Goal: Information Seeking & Learning: Check status

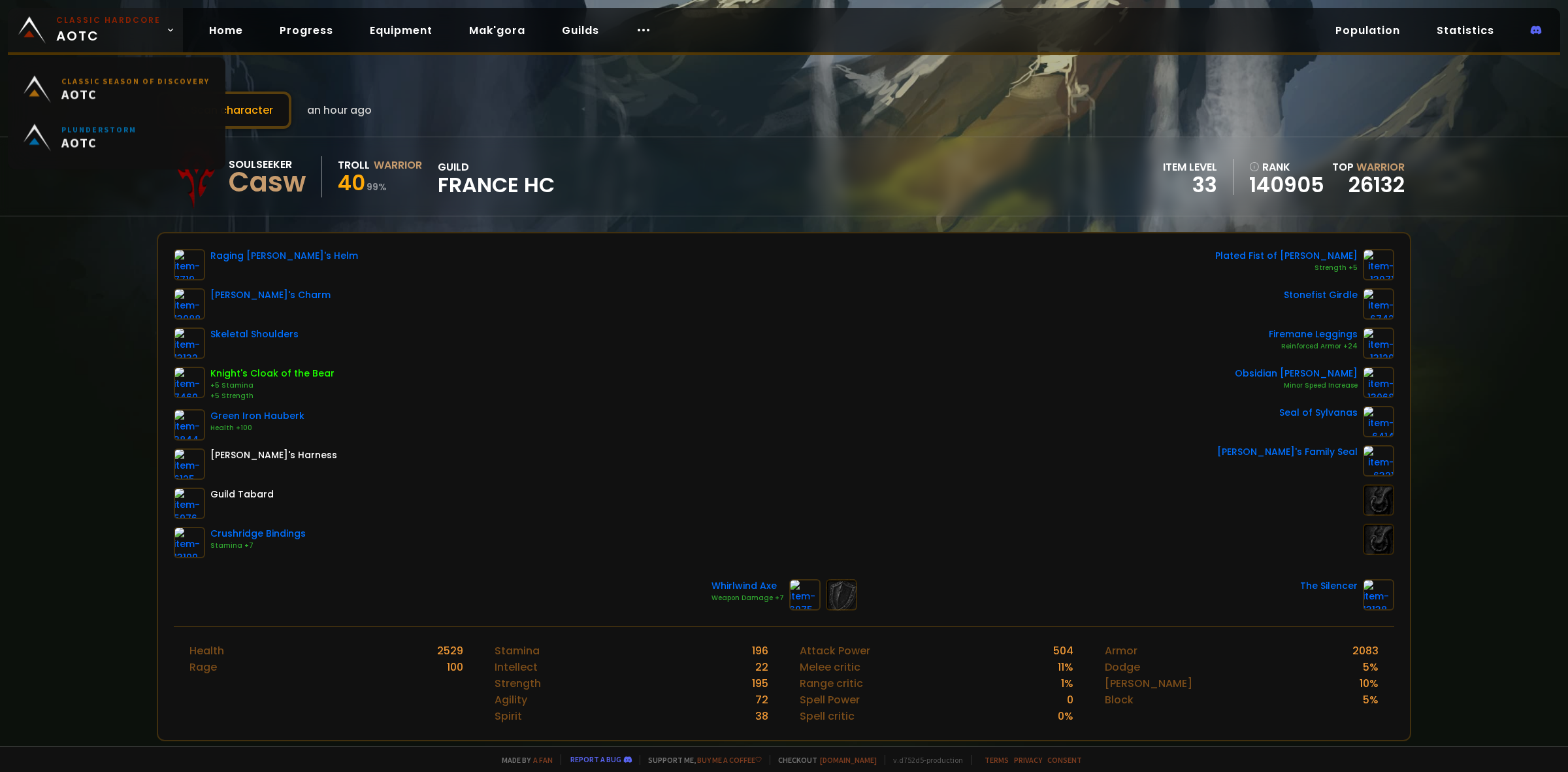
click at [110, 37] on span "Classic Hardcore AOTC" at bounding box center [108, 30] width 105 height 31
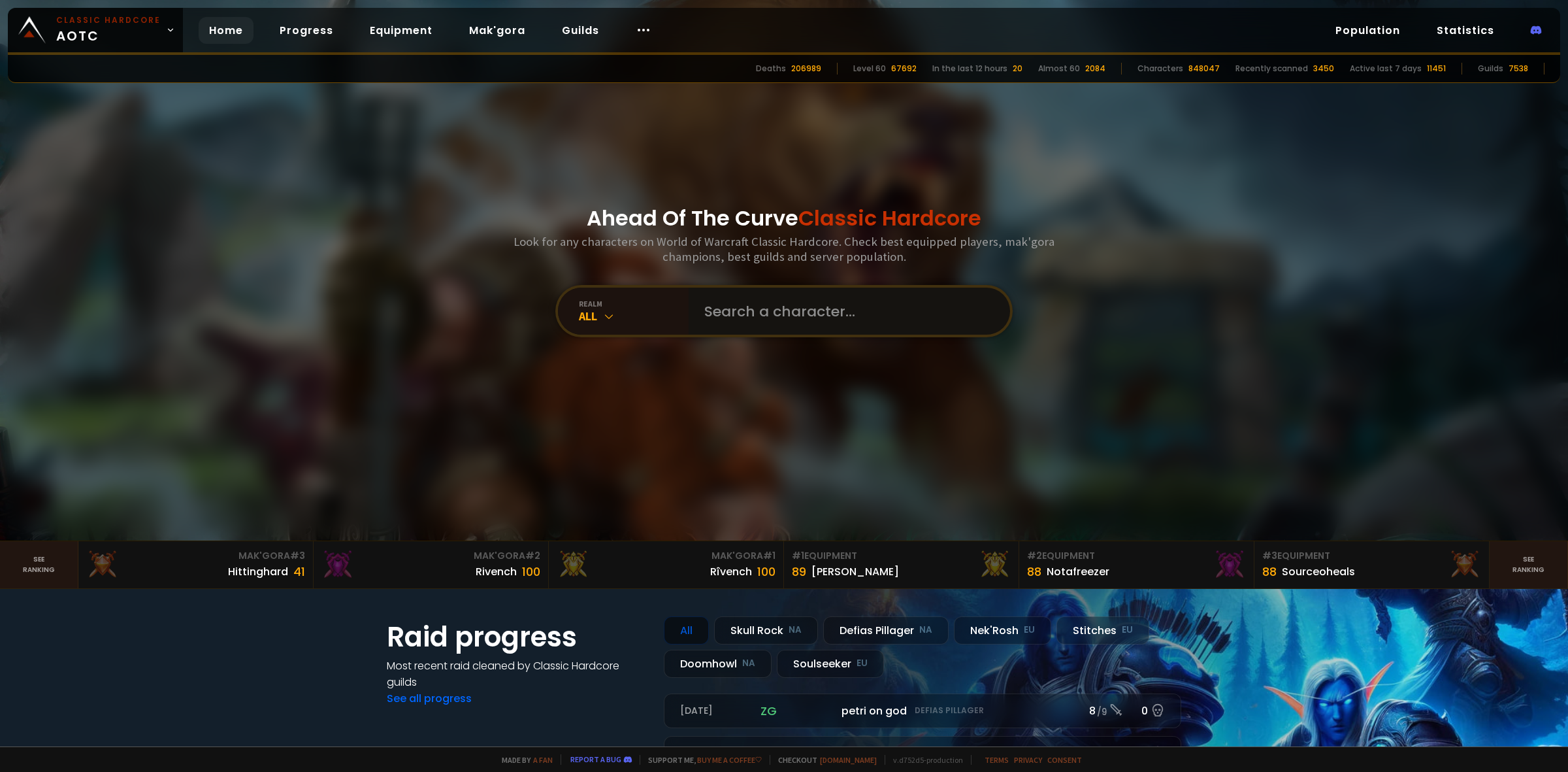
click at [794, 313] on input "text" at bounding box center [845, 311] width 298 height 47
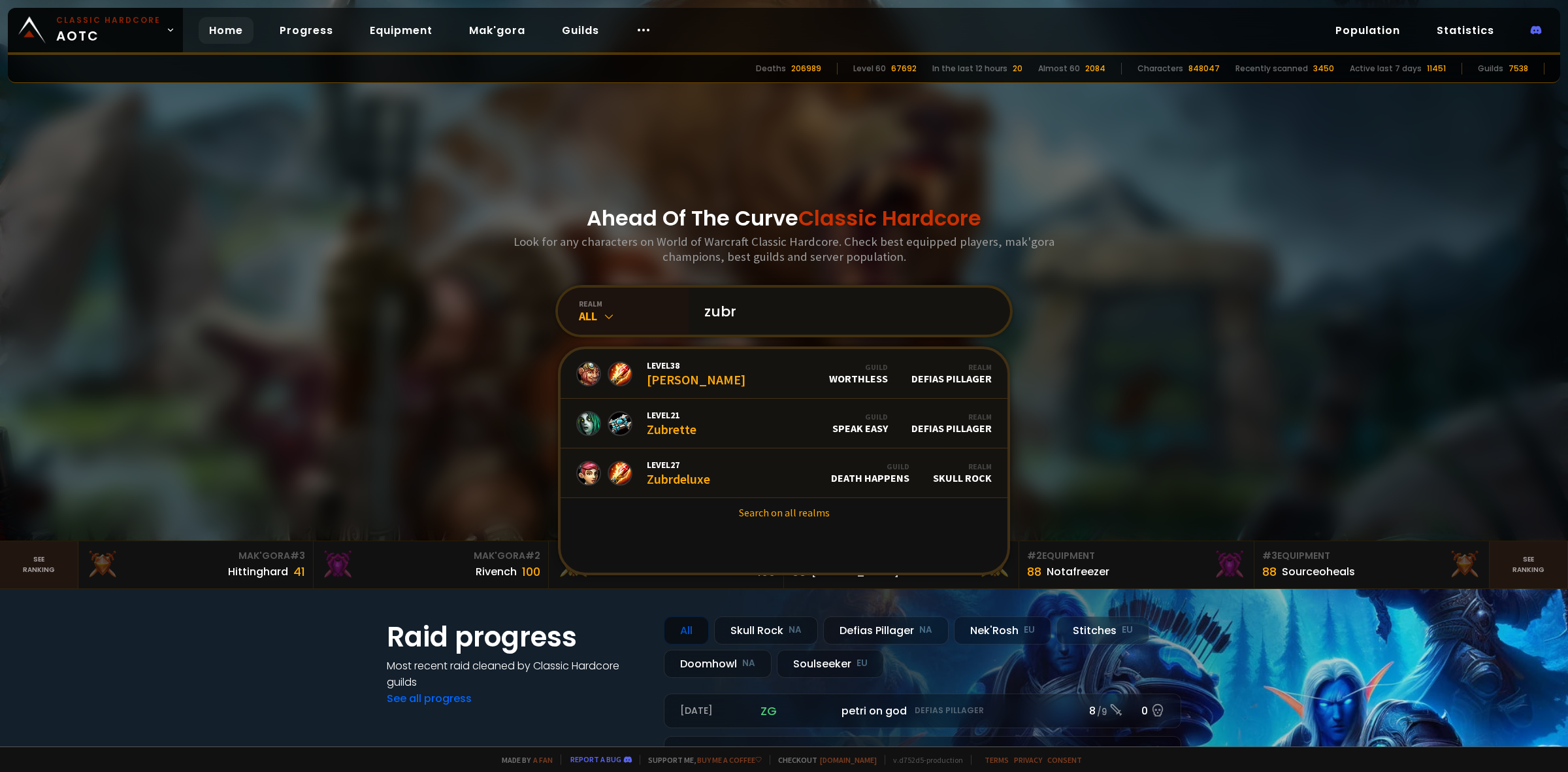
click at [880, 312] on input "zubr" at bounding box center [845, 311] width 298 height 47
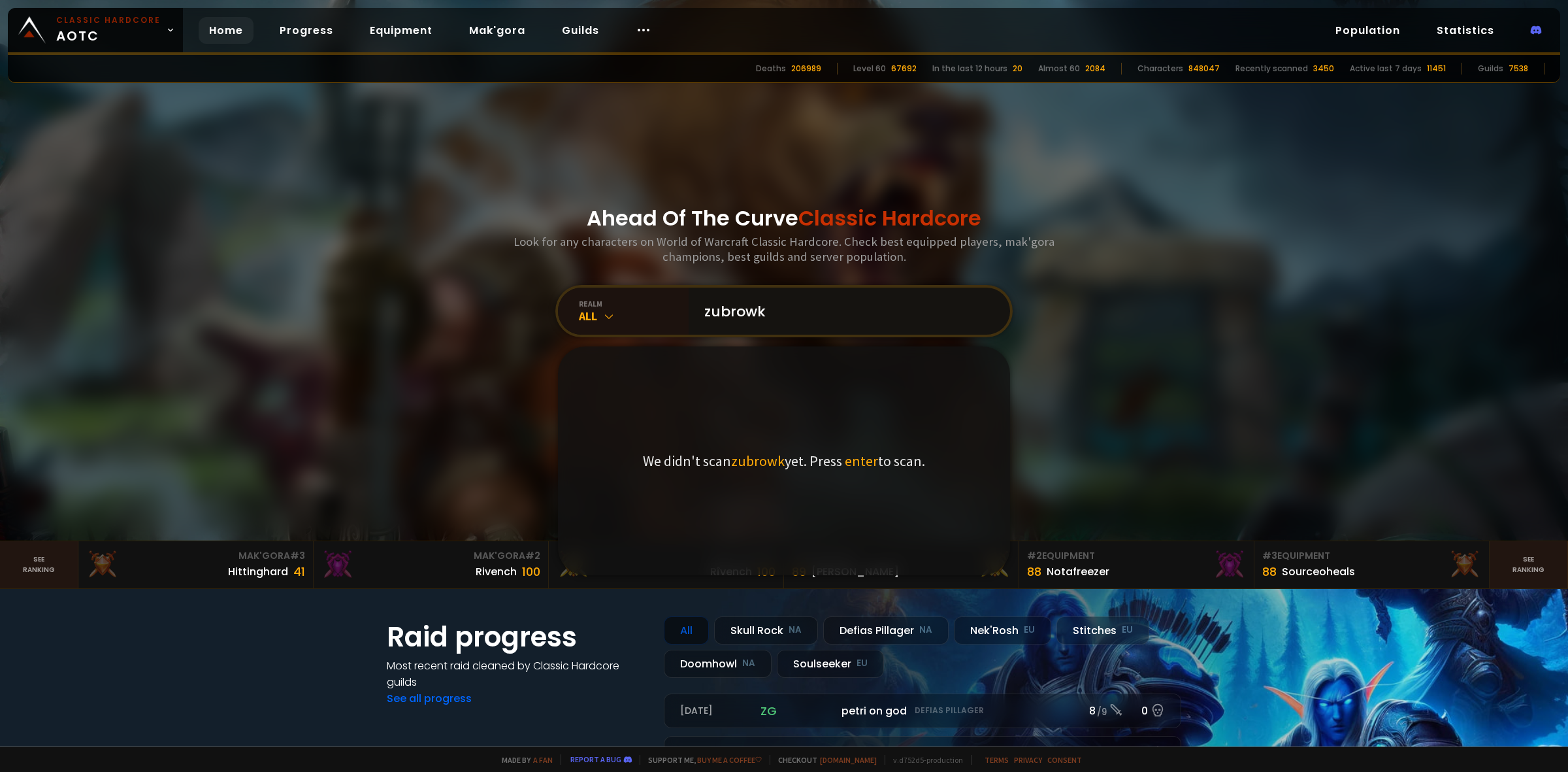
type input "zubrowka"
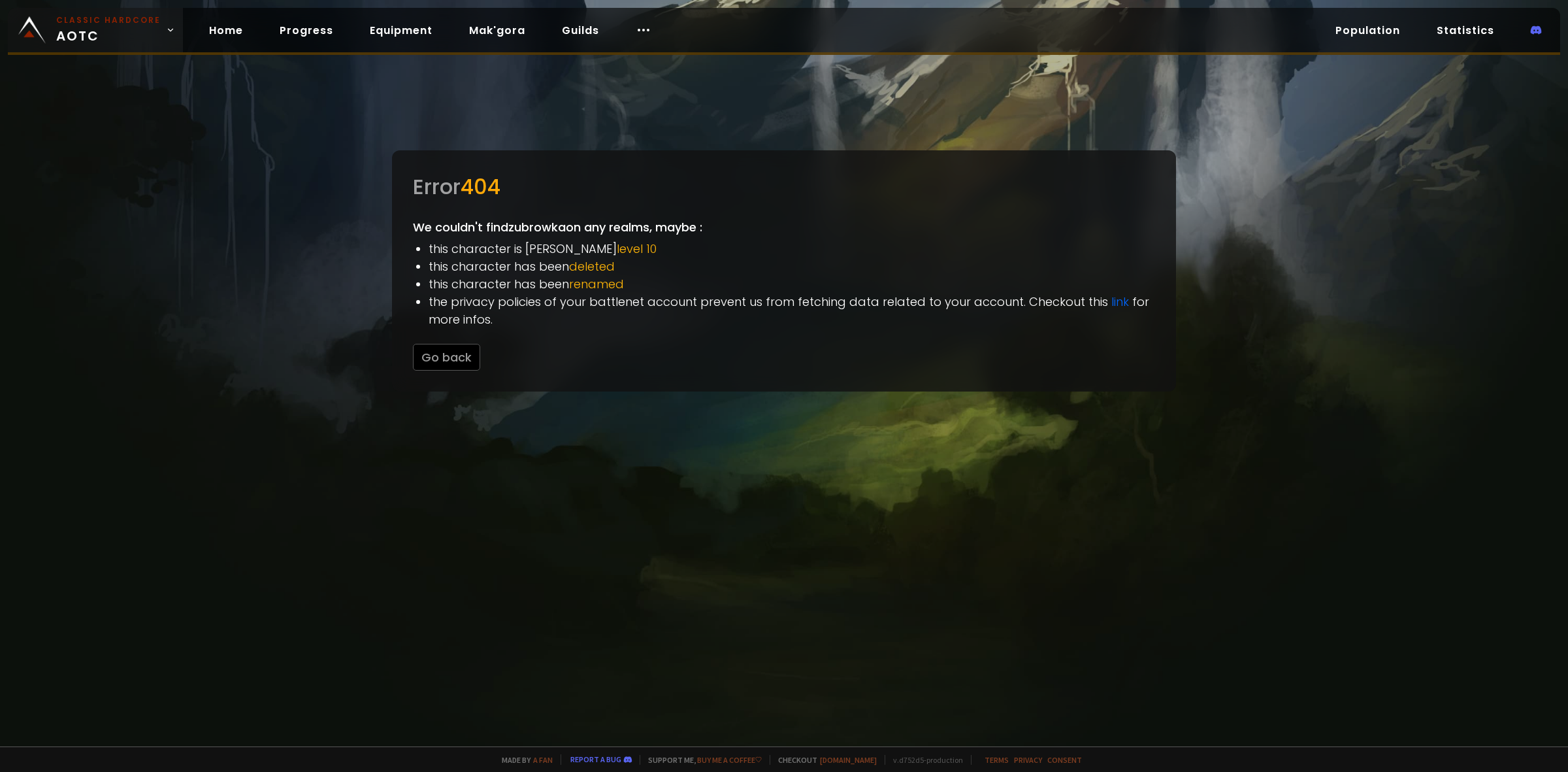
click at [96, 34] on span "Classic Hardcore AOTC" at bounding box center [108, 30] width 105 height 31
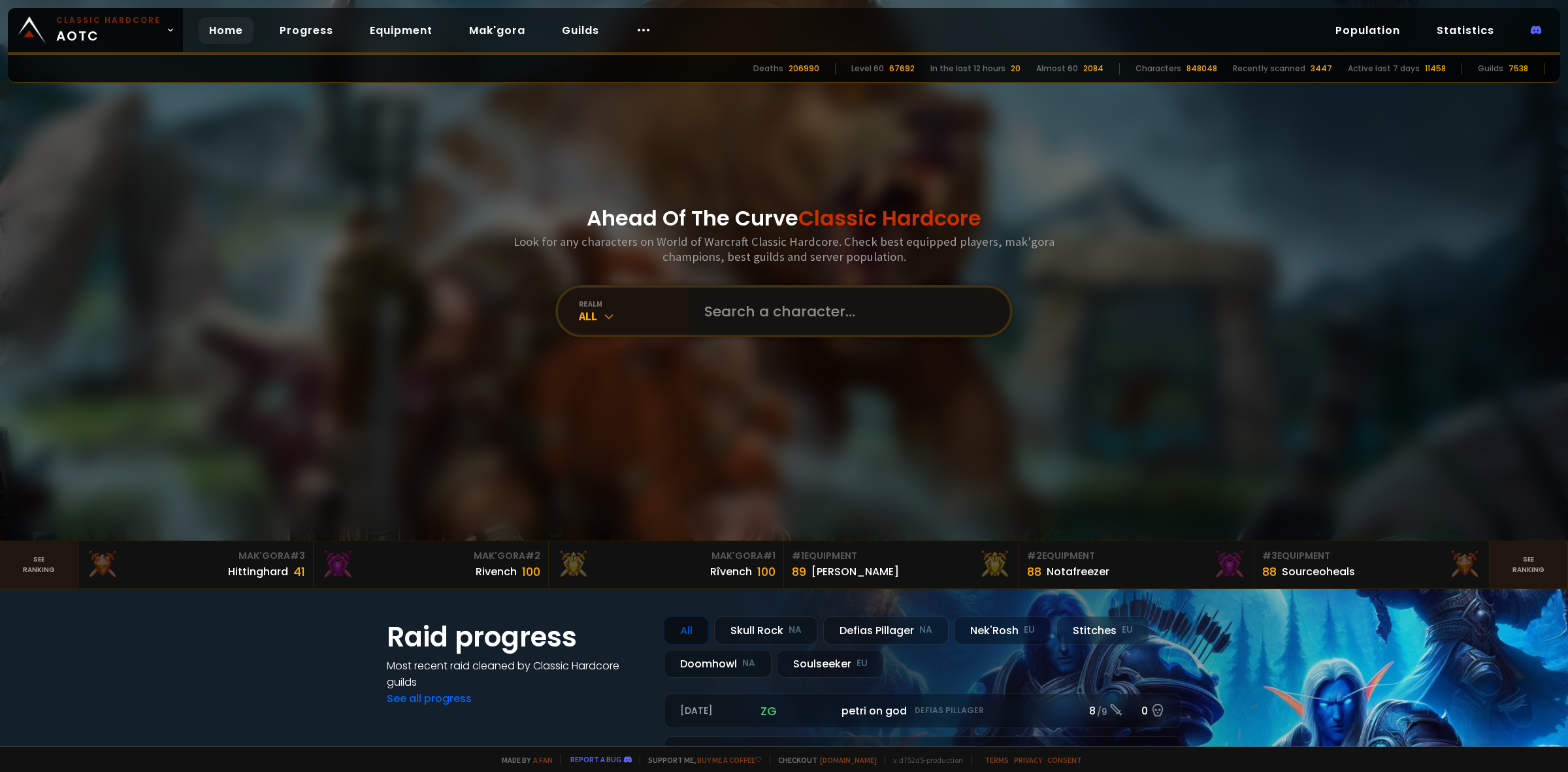
click at [796, 319] on input "text" at bounding box center [845, 311] width 298 height 47
paste input "Donpapî"
type input "Donpapî"
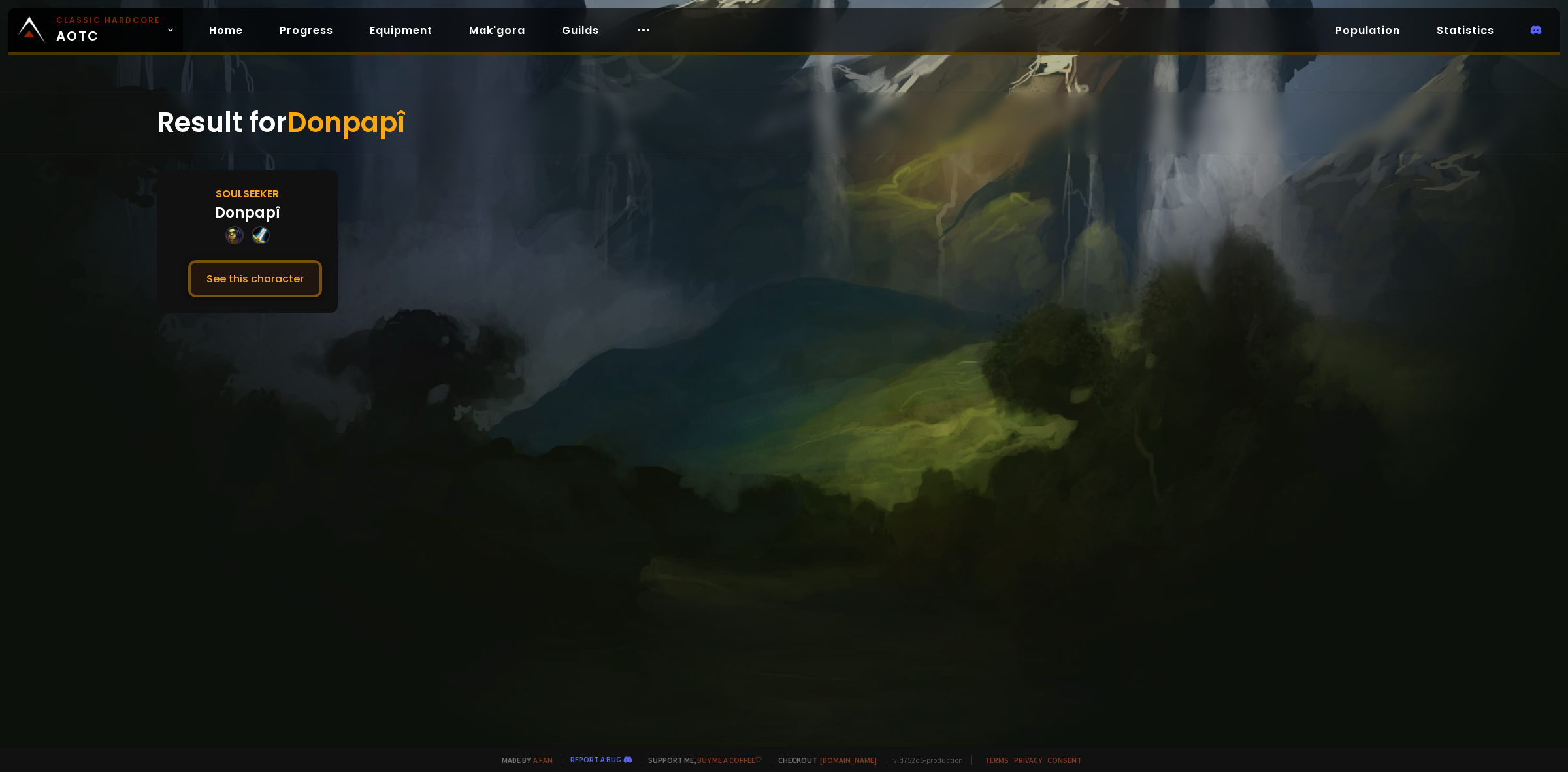
click at [281, 275] on button "See this character" at bounding box center [255, 279] width 134 height 37
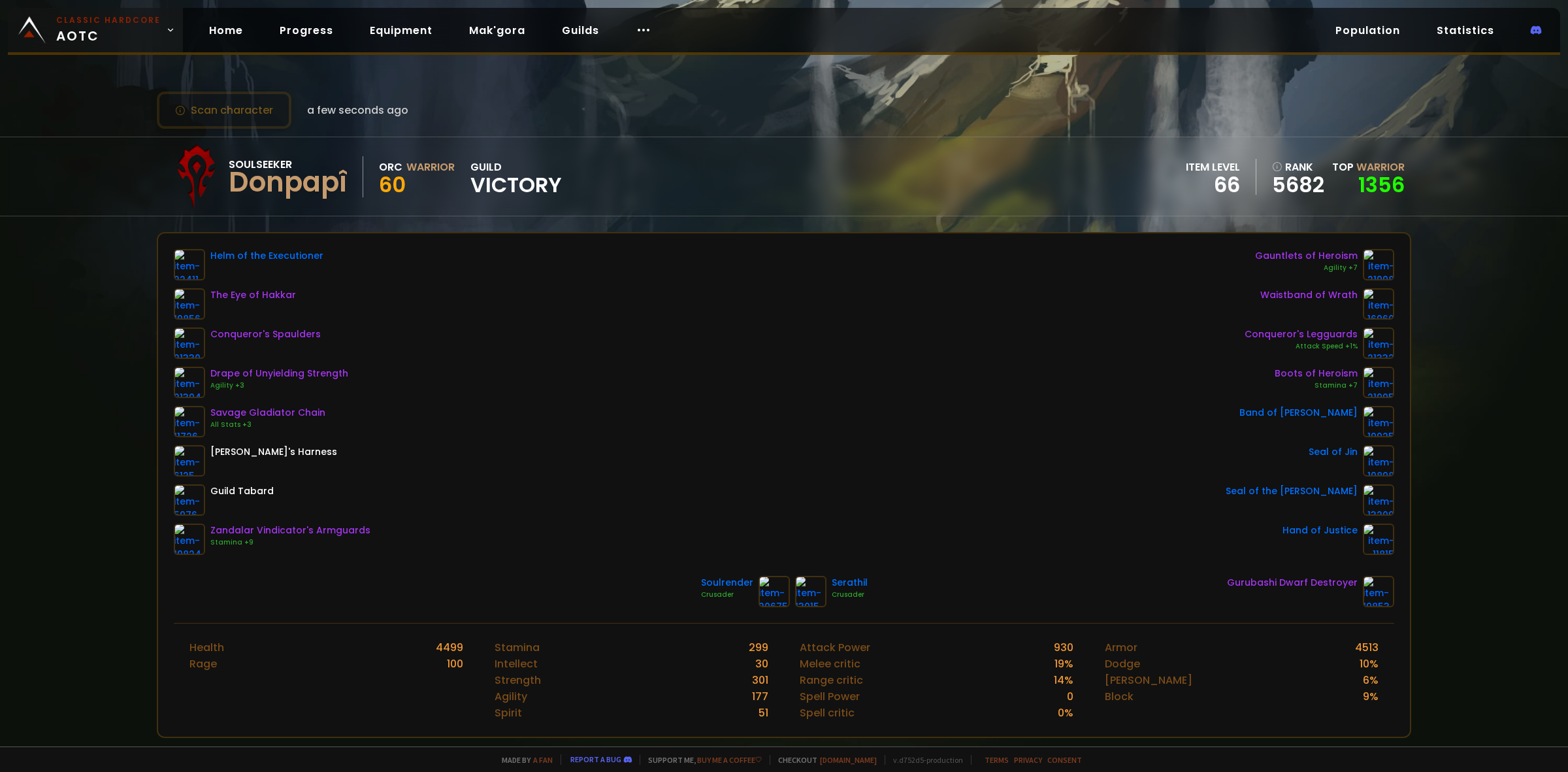
click at [88, 31] on span "Classic Hardcore AOTC" at bounding box center [108, 30] width 105 height 31
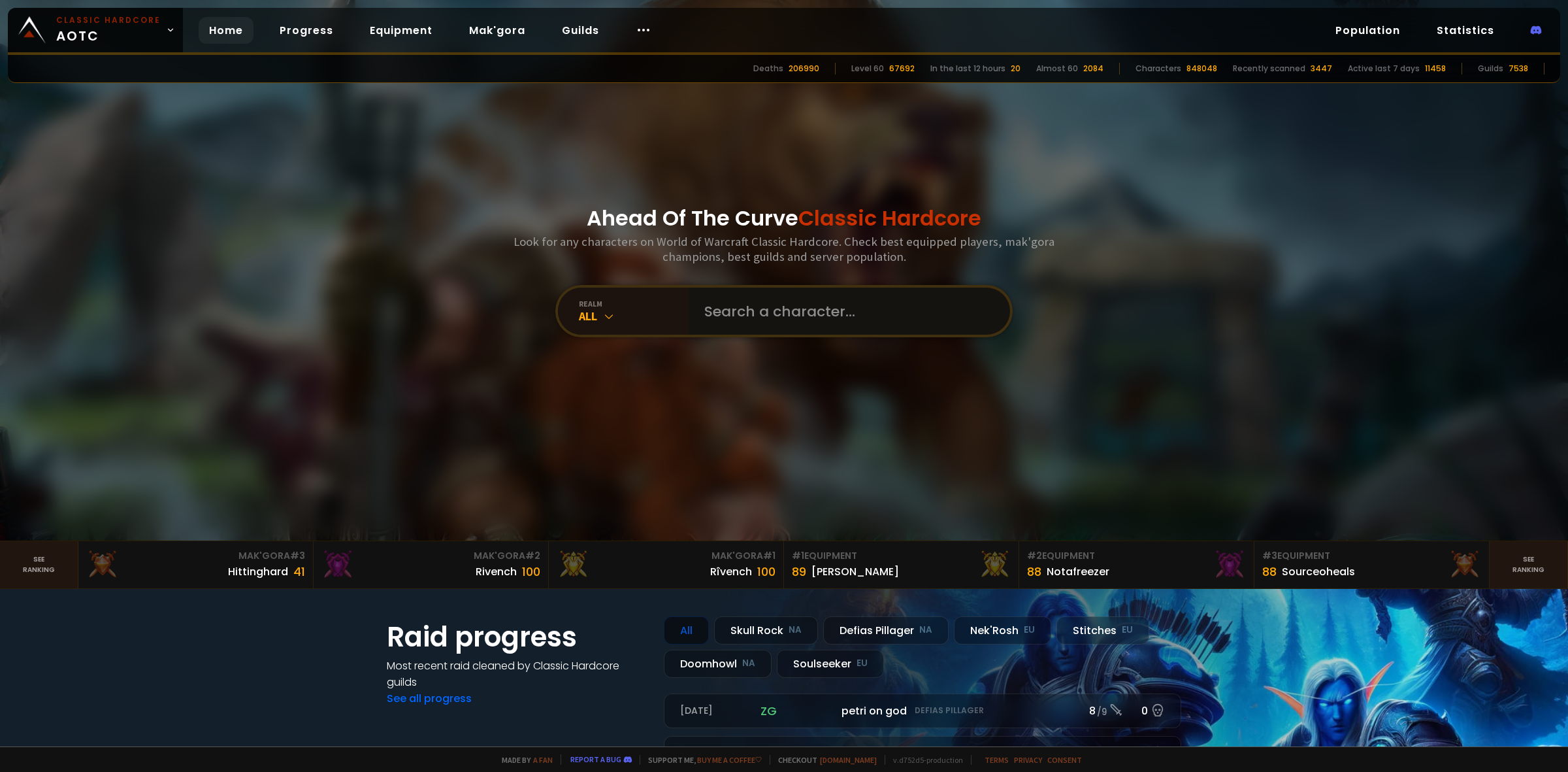
click at [775, 317] on input "text" at bounding box center [845, 311] width 298 height 47
type input "Kitsunedps"
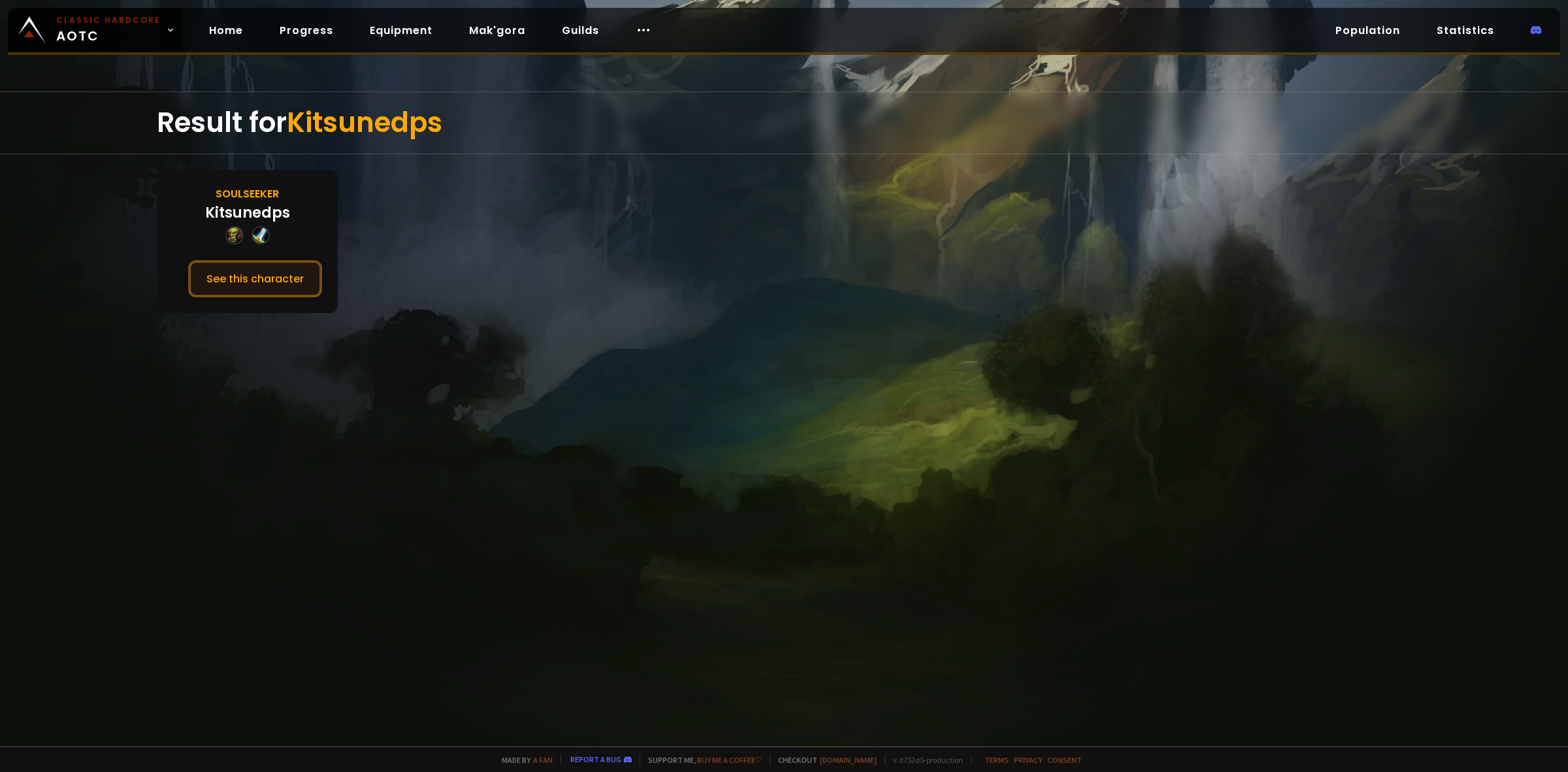
click at [289, 260] on button "See this character" at bounding box center [255, 279] width 134 height 37
